Goal: Find specific page/section: Find specific page/section

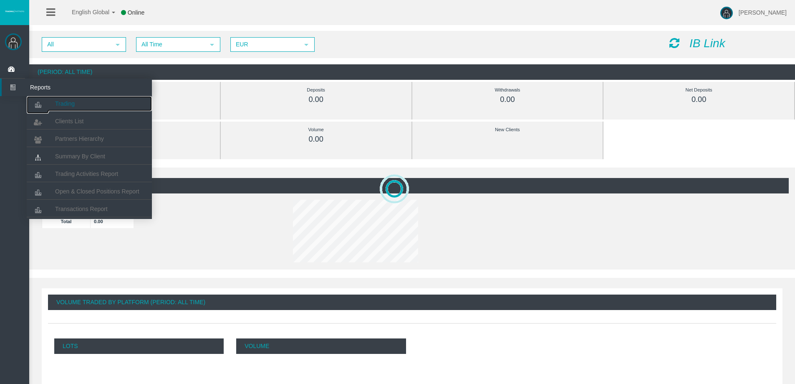
click at [53, 101] on link "Trading" at bounding box center [89, 103] width 125 height 15
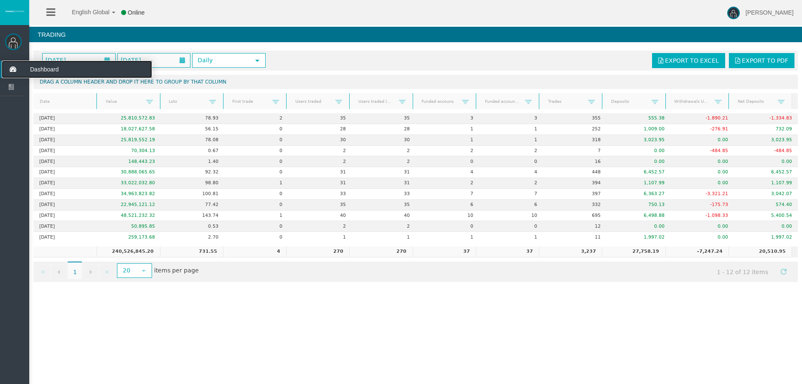
click at [9, 69] on icon at bounding box center [13, 70] width 22 height 18
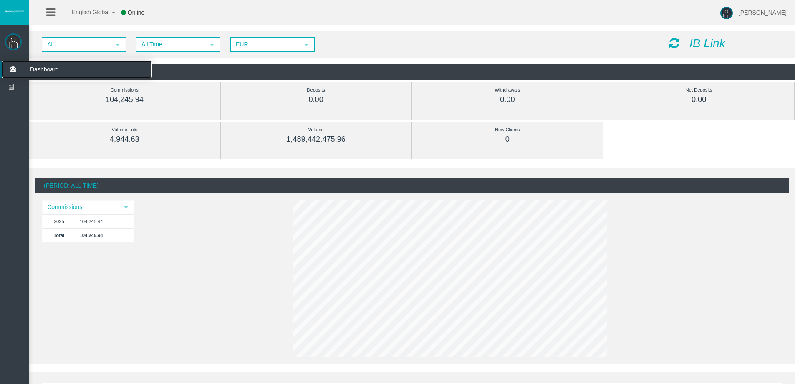
click at [8, 64] on icon at bounding box center [13, 70] width 22 height 18
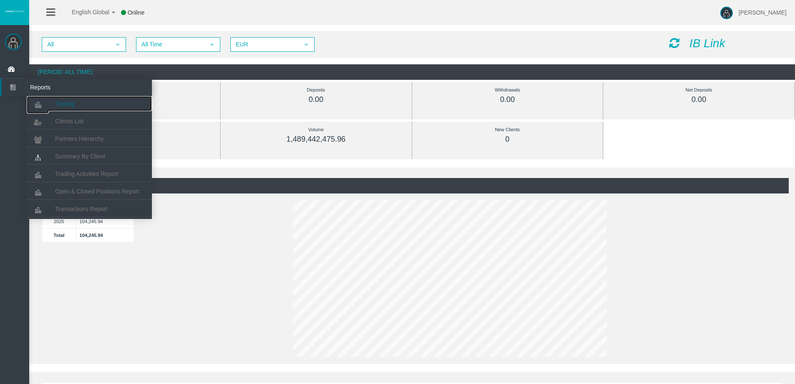
click at [53, 100] on link "Trading" at bounding box center [89, 103] width 125 height 15
